Goal: Transaction & Acquisition: Subscribe to service/newsletter

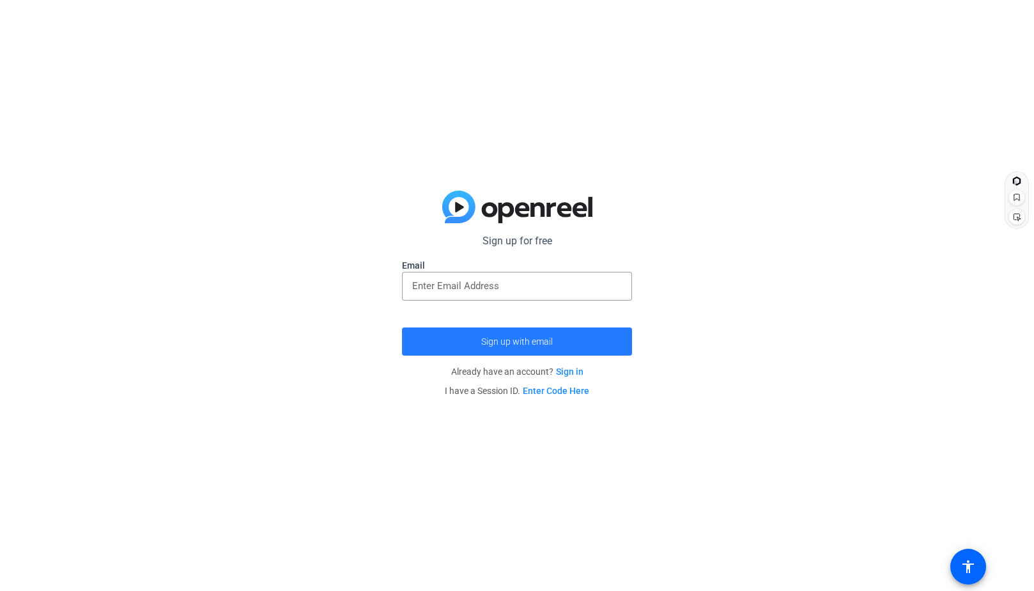
click at [433, 338] on span "submit" at bounding box center [517, 341] width 230 height 31
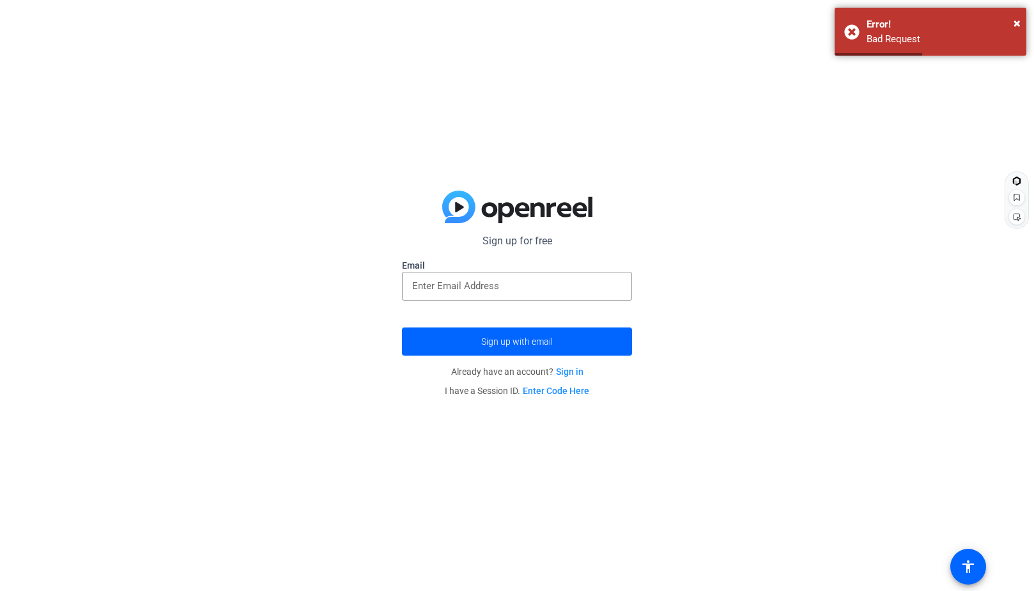
click at [571, 369] on link "Sign in" at bounding box center [569, 371] width 27 height 10
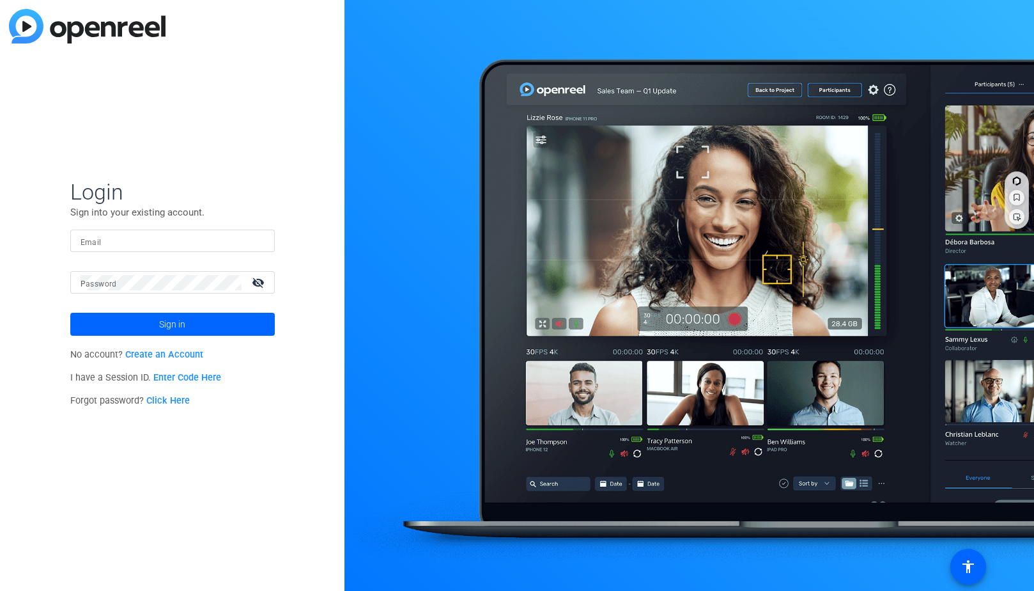
click at [194, 354] on link "Create an Account" at bounding box center [164, 354] width 78 height 11
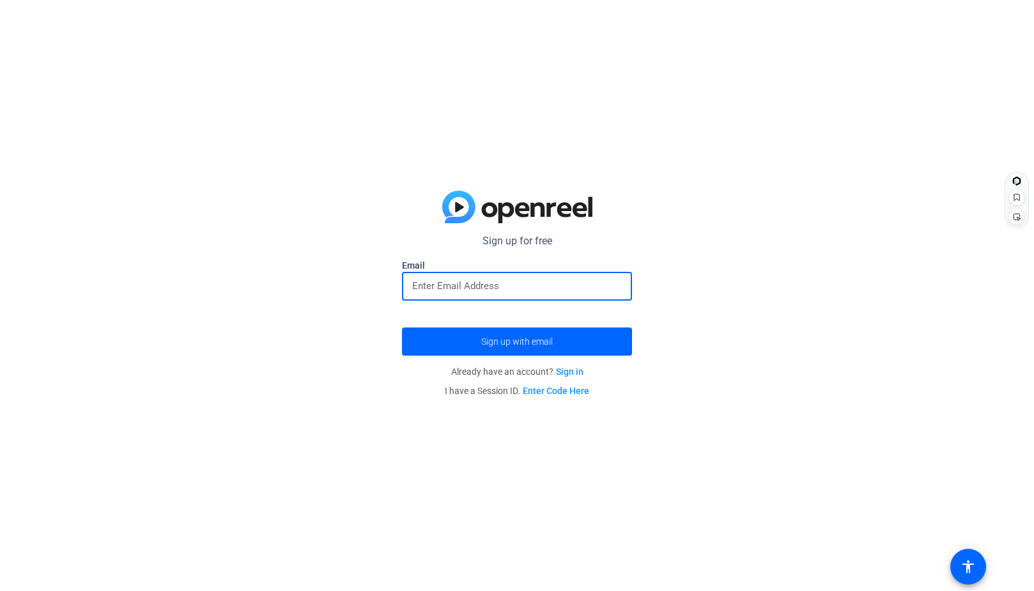
click at [414, 291] on input "email" at bounding box center [517, 285] width 210 height 15
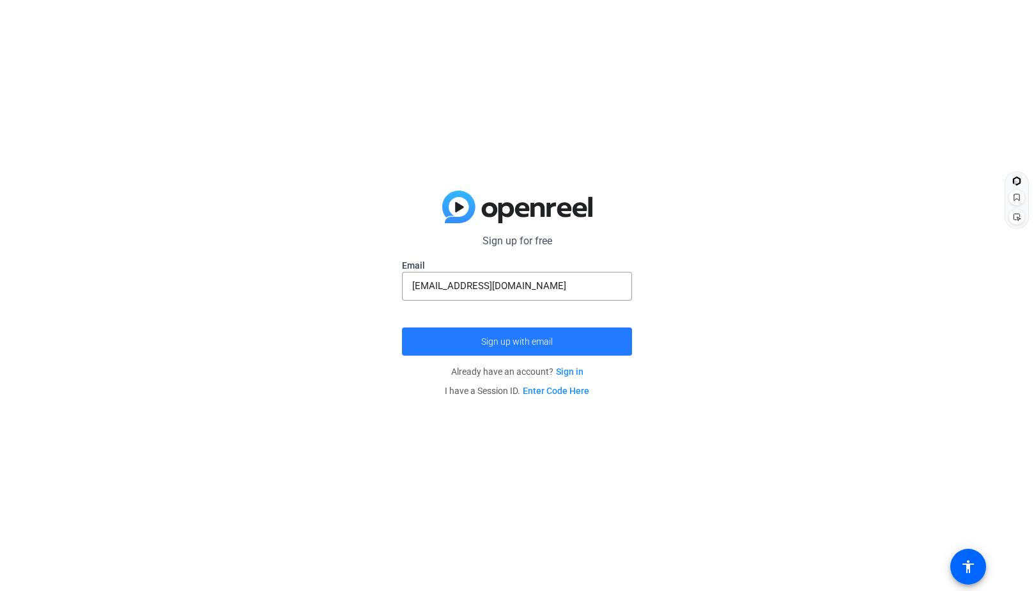
click at [481, 343] on span "submit" at bounding box center [517, 341] width 230 height 31
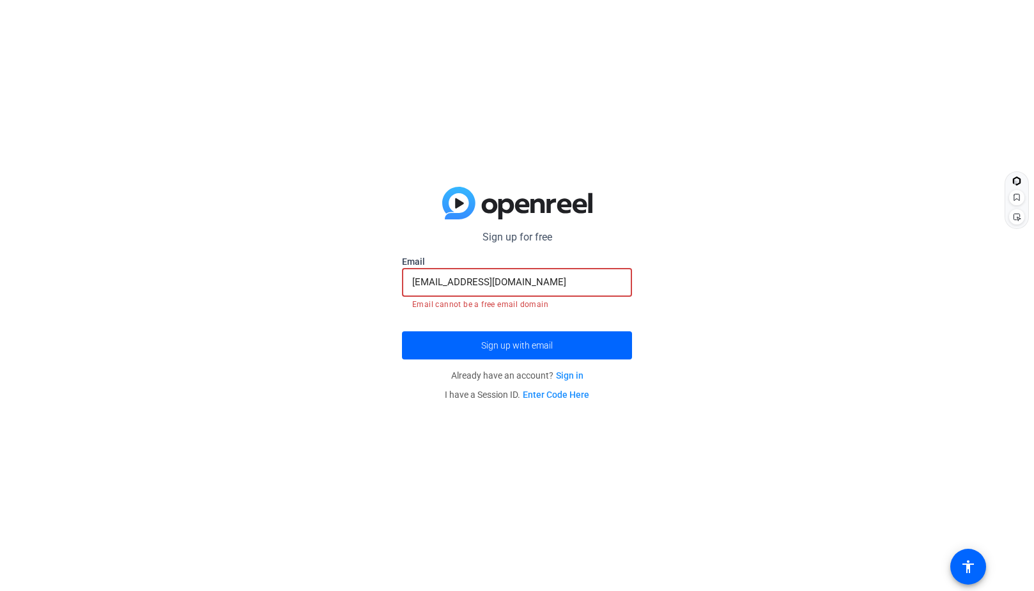
click at [570, 282] on input "[EMAIL_ADDRESS][DOMAIN_NAME]" at bounding box center [517, 281] width 210 height 15
type input "[EMAIL_ADDRESS][DOMAIN_NAME]"
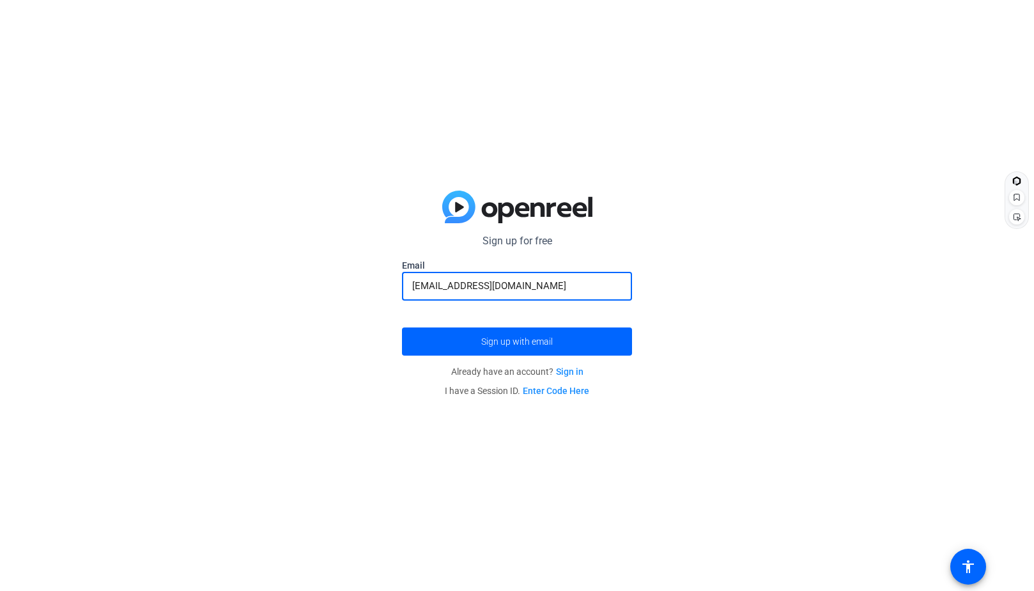
drag, startPoint x: 536, startPoint y: 289, endPoint x: 253, endPoint y: 233, distance: 289.4
click at [253, 233] on div "Sign up for free [EMAIL_ADDRESS][DOMAIN_NAME] Email [EMAIL_ADDRESS][DOMAIN_NAME…" at bounding box center [517, 295] width 1034 height 591
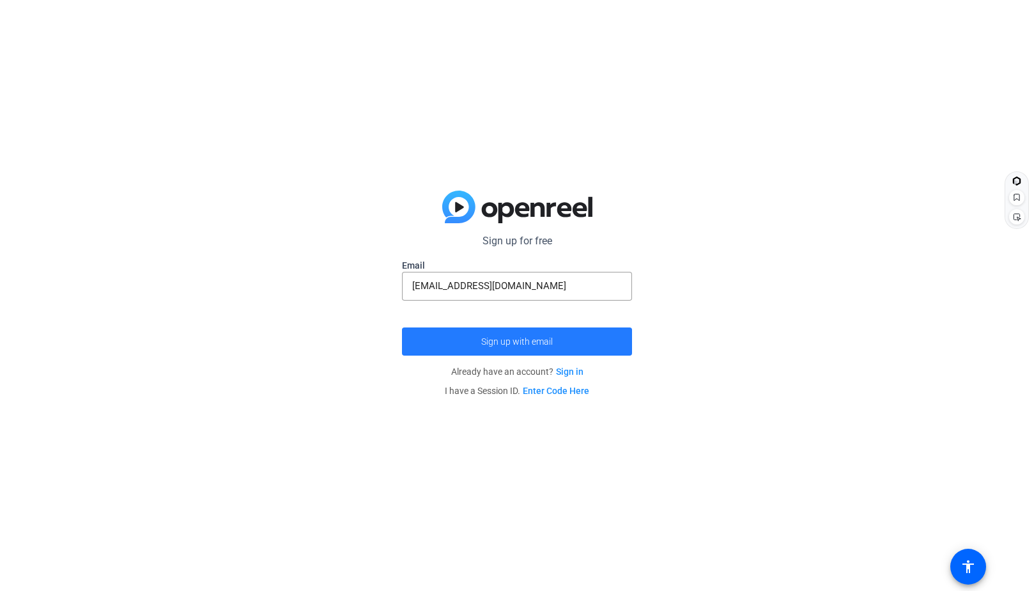
click at [517, 346] on span "submit" at bounding box center [517, 341] width 230 height 31
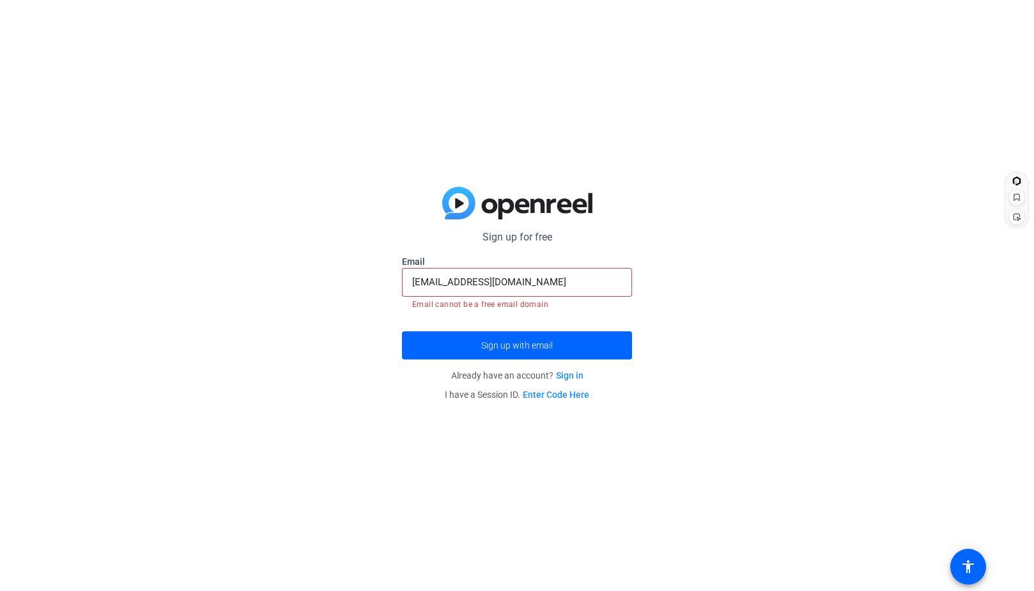
click at [536, 293] on div "[EMAIL_ADDRESS][DOMAIN_NAME]" at bounding box center [517, 282] width 210 height 29
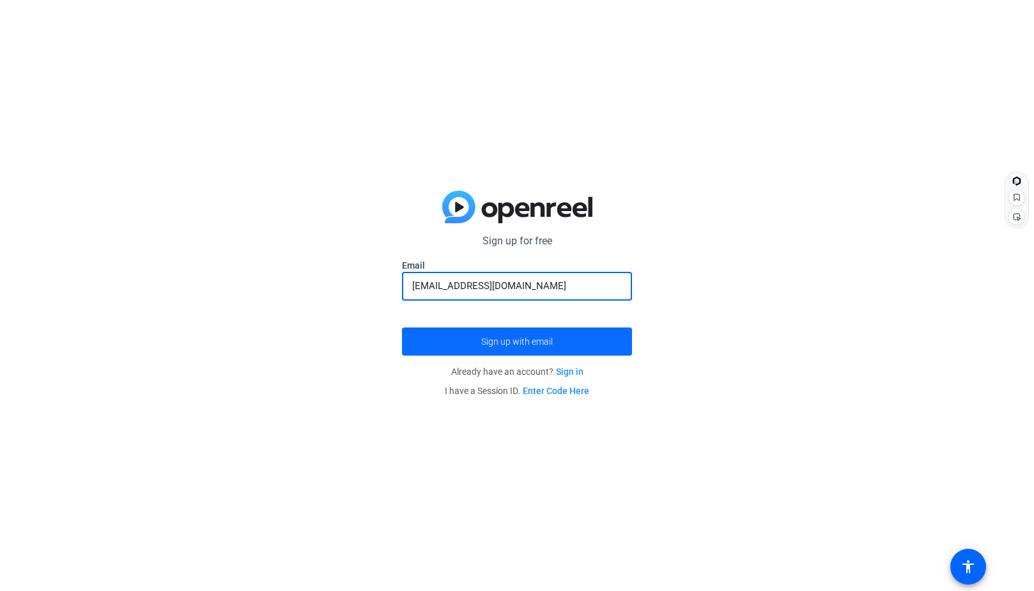
type input "[EMAIL_ADDRESS][DOMAIN_NAME]"
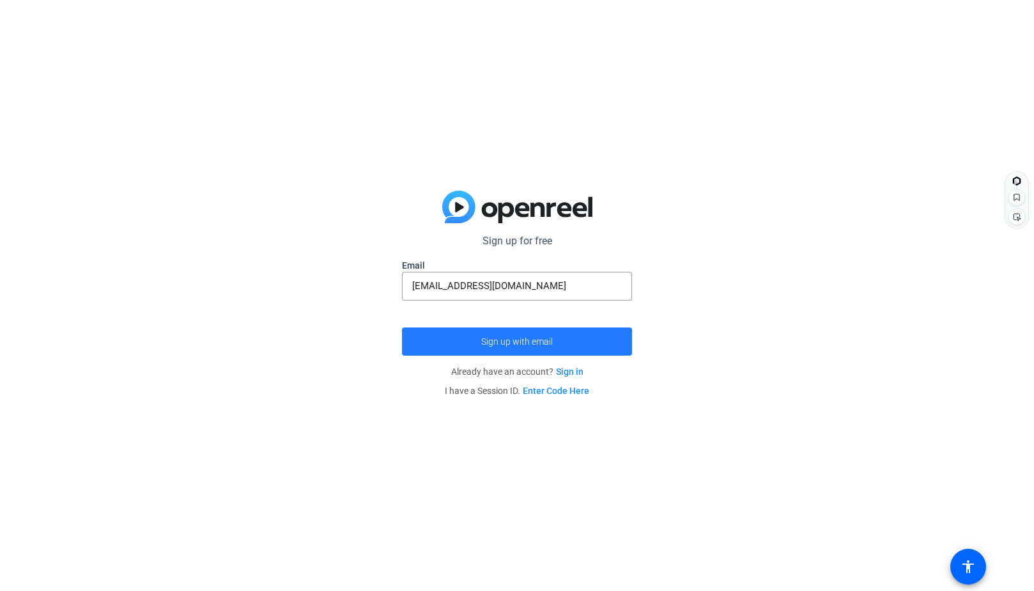
drag, startPoint x: 540, startPoint y: 339, endPoint x: 533, endPoint y: 332, distance: 10.4
click at [533, 332] on button "Sign up with email" at bounding box center [517, 341] width 230 height 28
